Goal: Check status: Check status

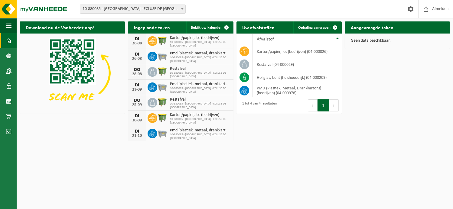
click at [183, 8] on span at bounding box center [182, 9] width 6 height 8
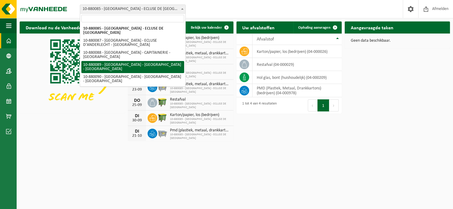
select select "110425"
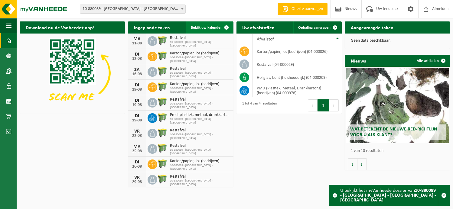
click at [204, 27] on span "Bekijk uw kalender" at bounding box center [206, 28] width 31 height 4
